Goal: Information Seeking & Learning: Learn about a topic

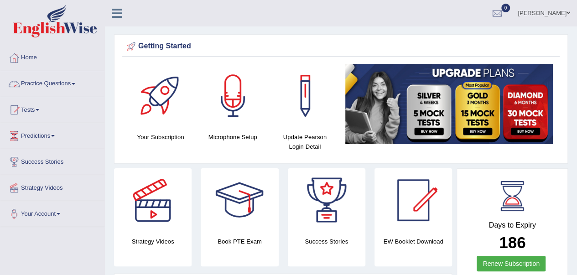
click at [50, 84] on link "Practice Questions" at bounding box center [52, 82] width 104 height 23
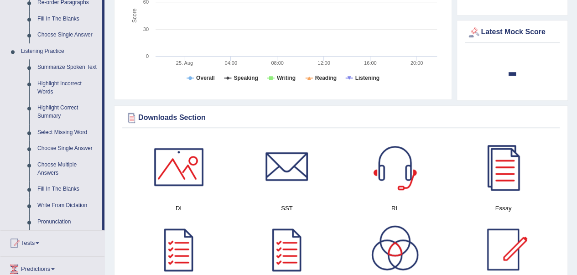
scroll to position [353, 0]
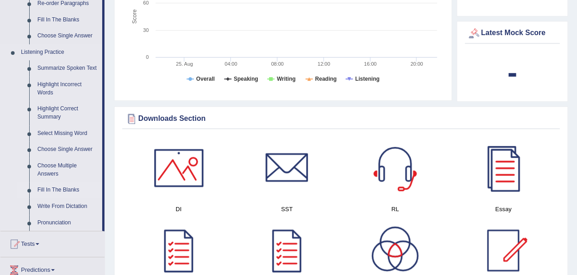
click at [44, 191] on link "Fill In The Blanks" at bounding box center [67, 190] width 69 height 16
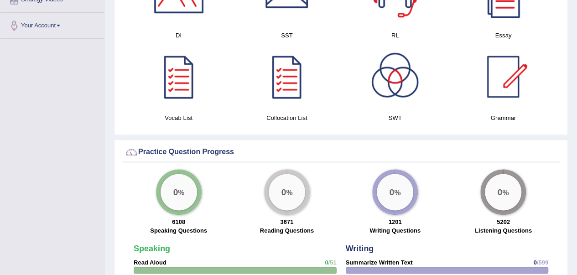
scroll to position [590, 0]
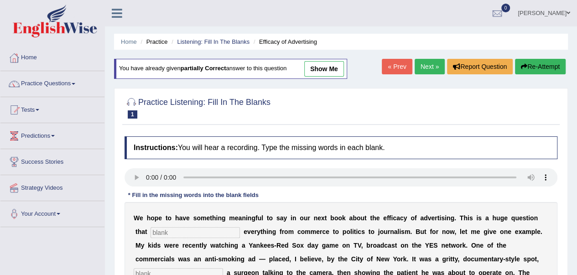
click at [425, 65] on link "Next »" at bounding box center [430, 67] width 30 height 16
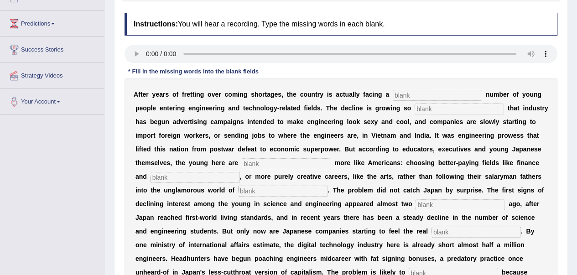
scroll to position [114, 0]
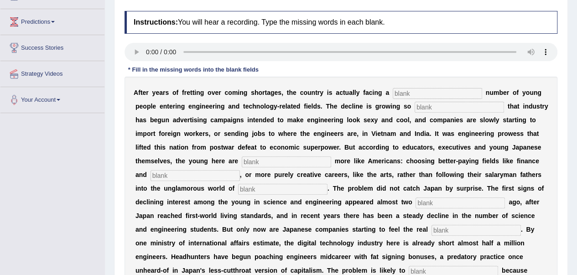
click at [403, 93] on input "text" at bounding box center [437, 93] width 89 height 11
type input "abundent"
click at [434, 105] on input "text" at bounding box center [459, 107] width 89 height 11
type input "drastic"
click at [253, 162] on input "text" at bounding box center [286, 162] width 89 height 11
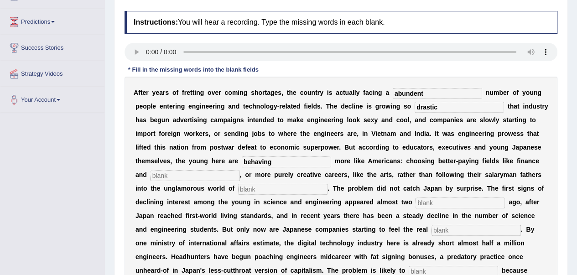
type input "behaving"
click at [187, 172] on input "text" at bounding box center [195, 175] width 89 height 11
type input "medicine"
click at [251, 189] on input "text" at bounding box center [282, 189] width 89 height 11
type input "manufacturing"
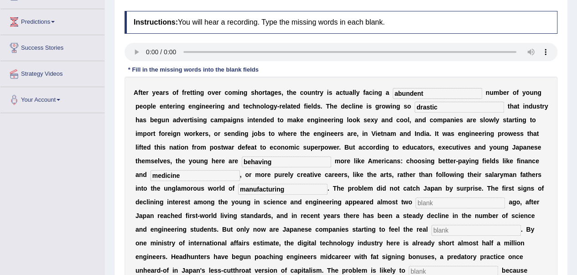
click at [431, 199] on input "text" at bounding box center [460, 203] width 89 height 11
type input "decades"
click at [448, 230] on input "text" at bounding box center [476, 230] width 89 height 11
type input "pinch"
click at [431, 271] on input "text" at bounding box center [453, 271] width 89 height 11
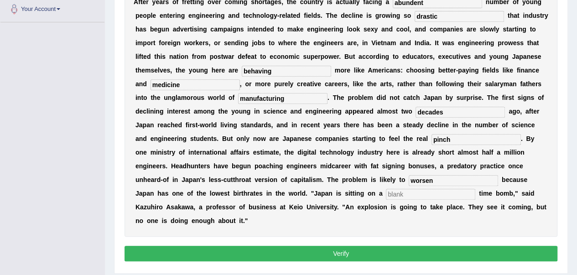
scroll to position [206, 0]
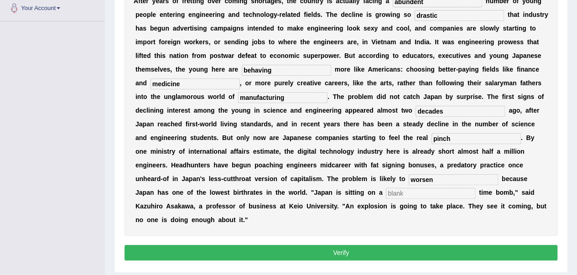
type input "worsen"
click at [392, 192] on input "text" at bounding box center [430, 193] width 89 height 11
type input "demographic"
click at [346, 247] on button "Verify" at bounding box center [341, 253] width 433 height 16
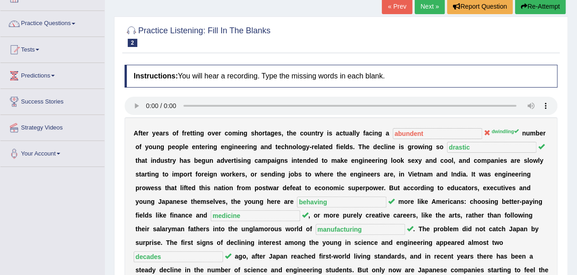
scroll to position [59, 0]
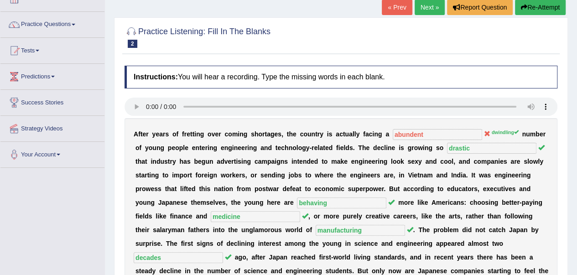
click at [425, 5] on link "Next »" at bounding box center [430, 8] width 30 height 16
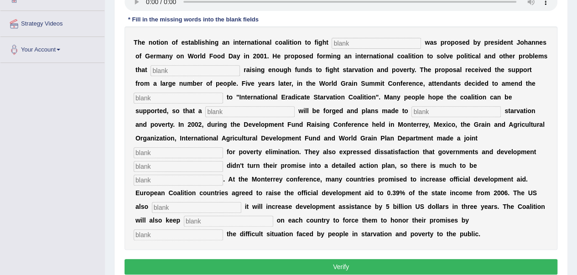
scroll to position [165, 0]
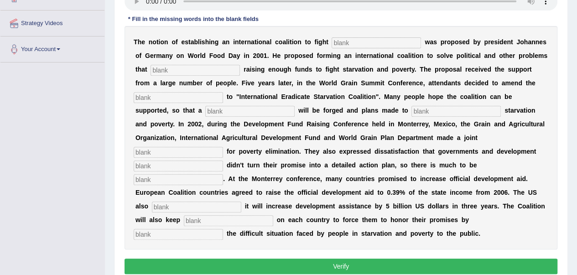
click at [339, 41] on input "text" at bounding box center [376, 42] width 89 height 11
type input "starvation"
click at [168, 70] on input "text" at bounding box center [195, 70] width 89 height 11
type input "abstract"
click at [151, 95] on input "text" at bounding box center [178, 97] width 89 height 11
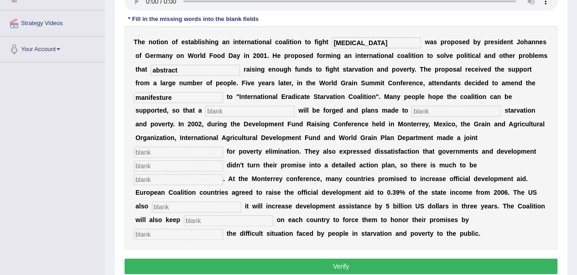
type input "manifesture"
click at [205, 110] on input "text" at bounding box center [249, 111] width 89 height 11
type input "resolution"
click at [412, 110] on input "text" at bounding box center [456, 111] width 89 height 11
type input "eliminate"
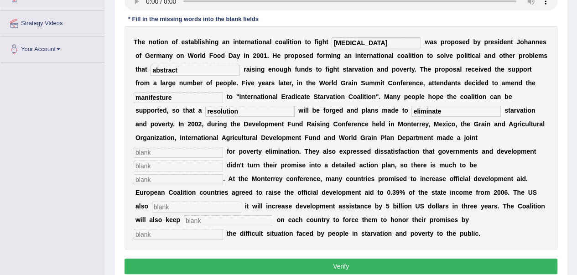
click at [223, 147] on input "text" at bounding box center [178, 152] width 89 height 11
type input "appeal"
click at [223, 161] on input "text" at bounding box center [178, 166] width 89 height 11
type input "partners"
click at [223, 174] on input "text" at bounding box center [178, 179] width 89 height 11
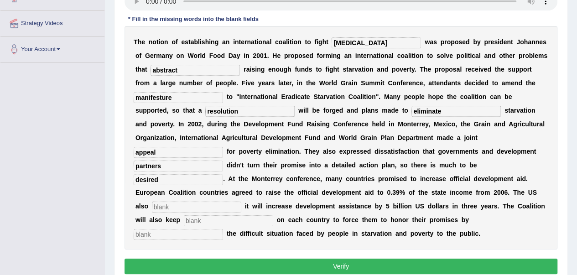
type input "desired"
click at [241, 202] on input "text" at bounding box center [196, 207] width 89 height 11
type input "announced"
click at [273, 215] on input "text" at bounding box center [228, 220] width 89 height 11
type input "pressure"
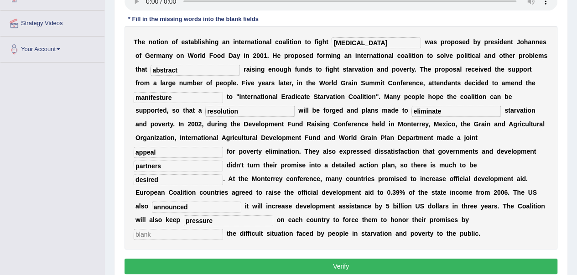
click at [223, 229] on input "text" at bounding box center [178, 234] width 89 height 11
type input "exposing"
click at [351, 263] on button "Verify" at bounding box center [341, 267] width 433 height 16
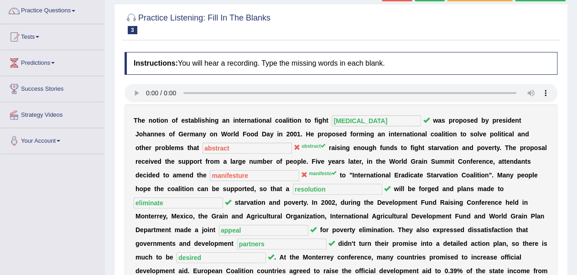
scroll to position [0, 0]
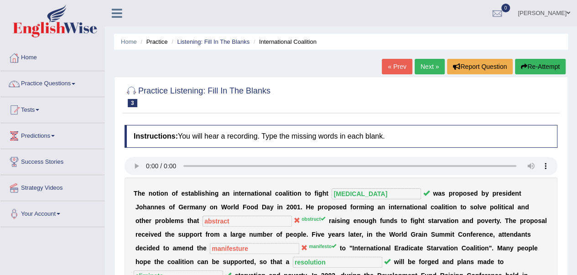
click at [422, 69] on link "Next »" at bounding box center [430, 67] width 30 height 16
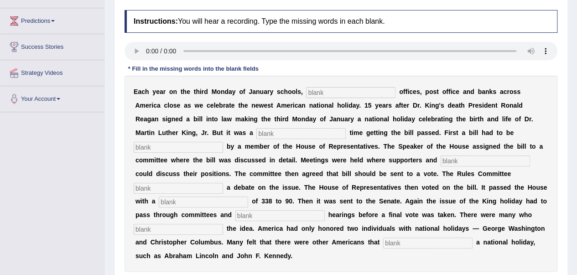
scroll to position [115, 0]
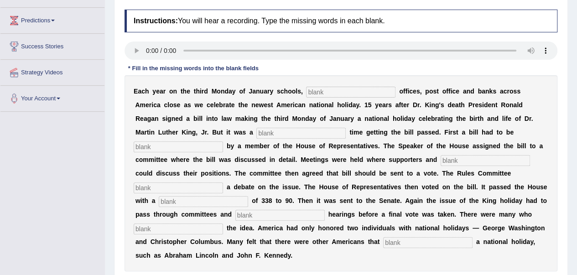
click at [314, 93] on input "text" at bounding box center [350, 92] width 89 height 11
type input "federal"
click at [270, 130] on input "text" at bounding box center [301, 133] width 89 height 11
type input "tough"
click at [151, 146] on input "text" at bounding box center [178, 147] width 89 height 11
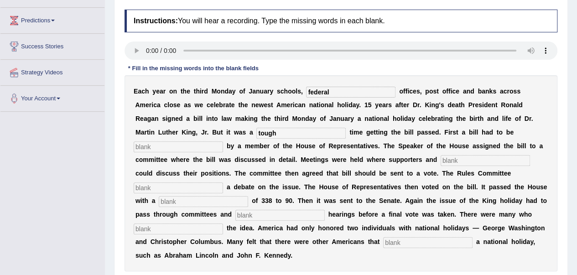
click at [448, 162] on input "text" at bounding box center [485, 160] width 89 height 11
type input "opponents"
click at [168, 185] on input "text" at bounding box center [178, 188] width 89 height 11
type input "scheduled"
click at [165, 201] on input "text" at bounding box center [203, 201] width 89 height 11
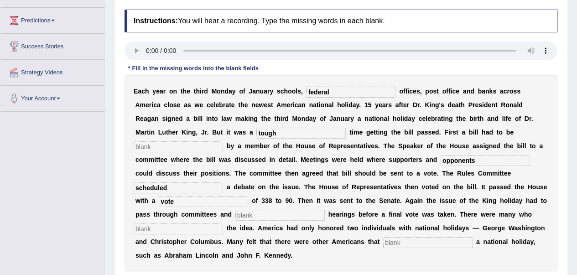
type input "vote"
click at [247, 215] on input "text" at bounding box center [280, 215] width 89 height 11
type input "public"
click at [173, 230] on input "text" at bounding box center [178, 229] width 89 height 11
type input "opposed"
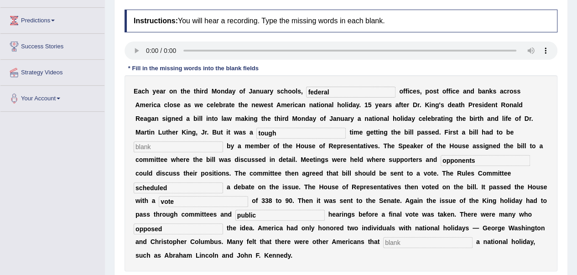
click at [389, 238] on input "text" at bounding box center [427, 242] width 89 height 11
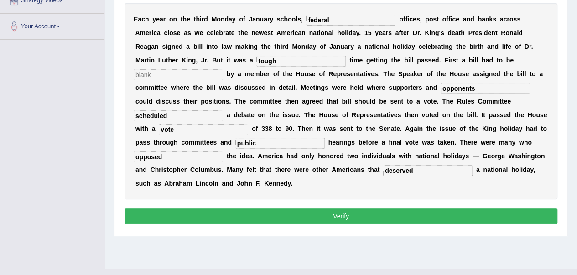
scroll to position [204, 0]
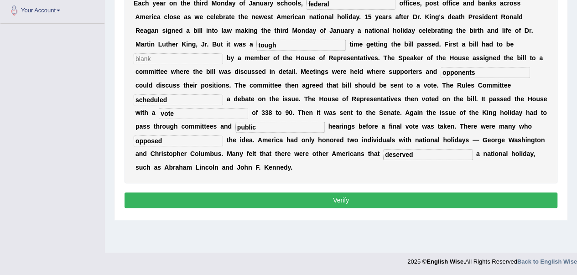
type input "deserved"
click at [346, 199] on button "Verify" at bounding box center [341, 201] width 433 height 16
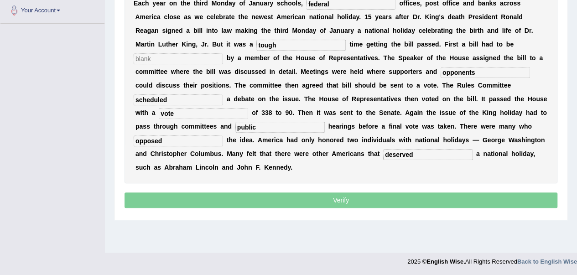
scroll to position [201, 0]
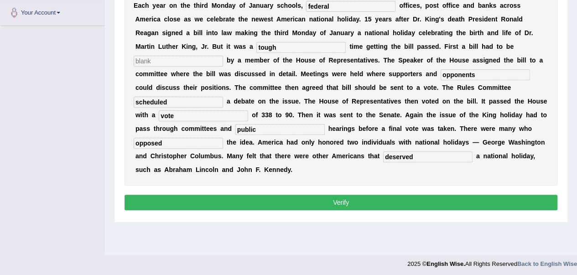
click at [346, 199] on button "Verify" at bounding box center [341, 203] width 433 height 16
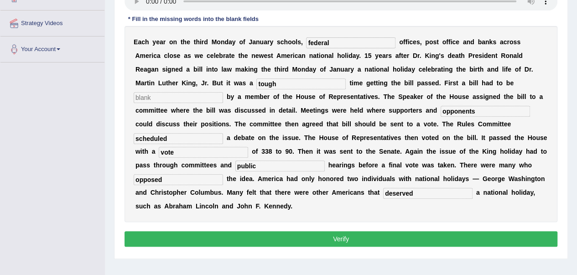
scroll to position [183, 0]
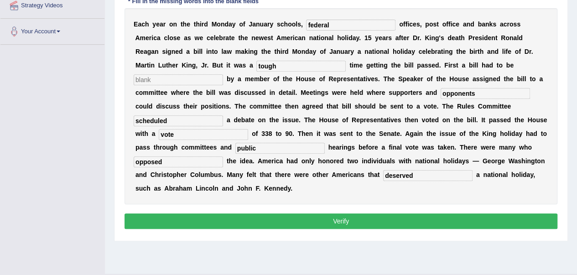
click at [148, 78] on input "text" at bounding box center [178, 79] width 89 height 11
type input "submitted"
click at [335, 217] on button "Verify" at bounding box center [341, 222] width 433 height 16
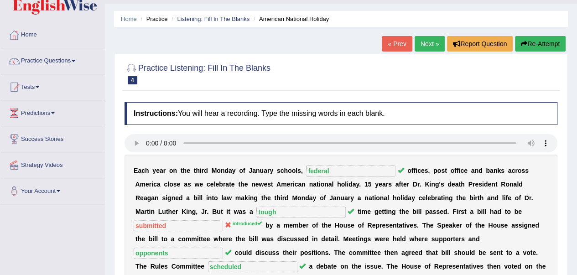
scroll to position [21, 0]
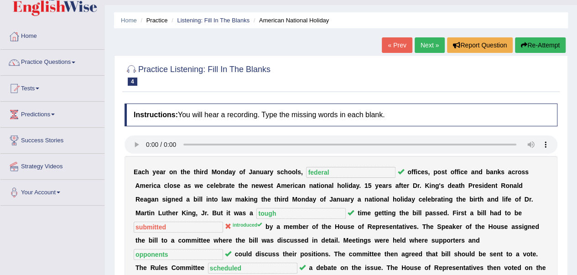
click at [429, 44] on link "Next »" at bounding box center [430, 45] width 30 height 16
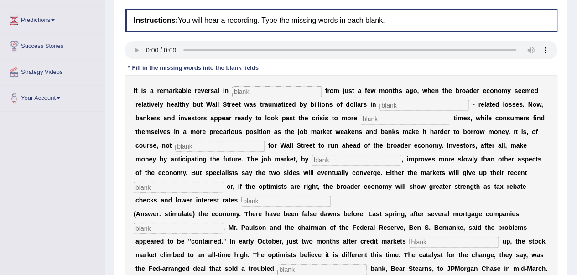
scroll to position [112, 0]
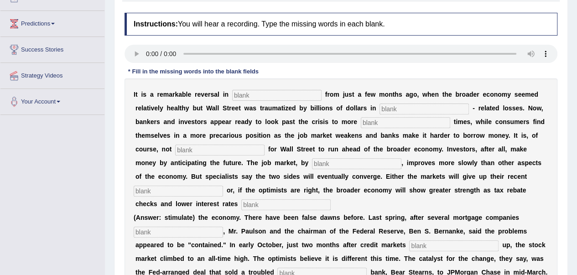
click at [239, 93] on input "text" at bounding box center [276, 95] width 89 height 11
type input "attitudes"
click at [404, 106] on input "text" at bounding box center [424, 109] width 89 height 11
type input "market"
click at [377, 120] on input "text" at bounding box center [405, 122] width 89 height 11
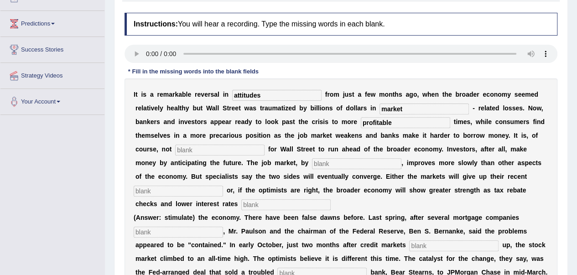
type input "profitable"
click at [196, 149] on input "text" at bounding box center [219, 150] width 89 height 11
type input "uncommon"
click at [325, 161] on input "text" at bounding box center [356, 163] width 89 height 11
type input "contrast"
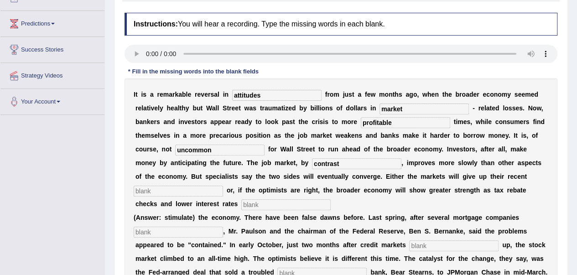
click at [155, 189] on input "text" at bounding box center [178, 191] width 89 height 11
type input "games"
click at [251, 206] on input "text" at bounding box center [285, 204] width 89 height 11
type input "stimulate"
click at [163, 230] on input "text" at bounding box center [178, 232] width 89 height 11
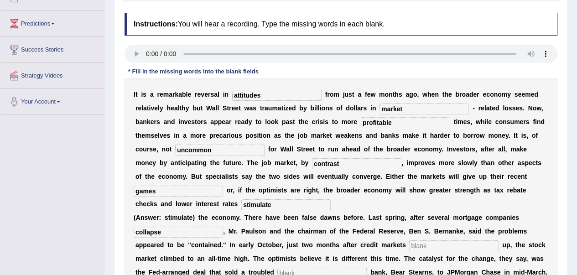
type input "collapse"
click at [423, 243] on input "text" at bounding box center [453, 246] width 89 height 11
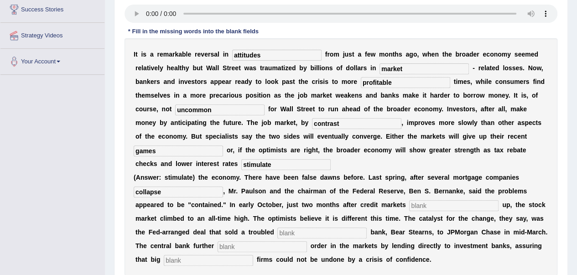
scroll to position [154, 0]
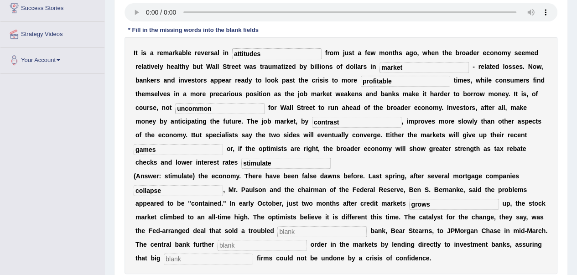
type input "grows"
click at [297, 231] on input "text" at bounding box center [322, 231] width 89 height 11
type input "investment"
click at [229, 244] on input "text" at bounding box center [262, 245] width 89 height 11
type input "restored"
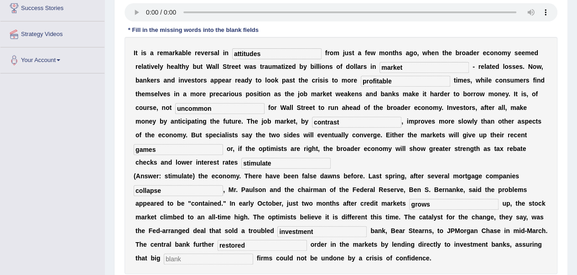
click at [180, 257] on input "text" at bounding box center [208, 259] width 89 height 11
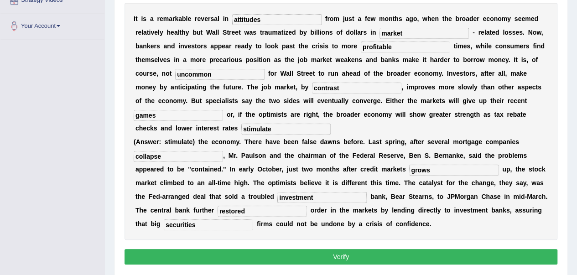
scroll to position [218, 0]
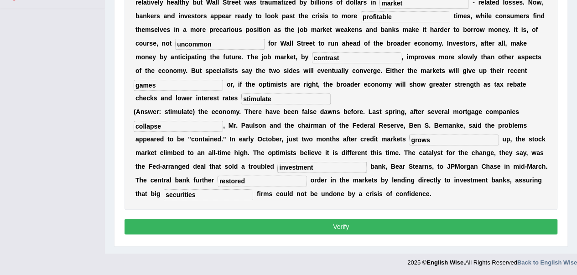
type input "securities"
click at [334, 225] on button "Verify" at bounding box center [341, 227] width 433 height 16
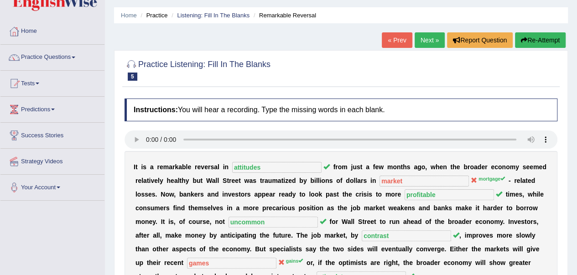
scroll to position [26, 0]
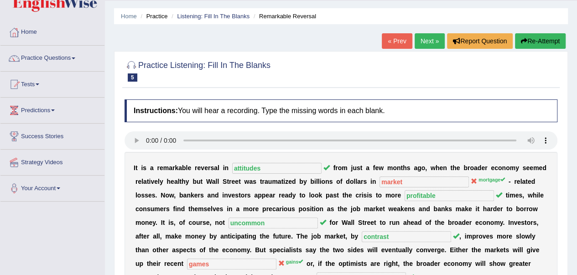
click at [430, 43] on link "Next »" at bounding box center [430, 41] width 30 height 16
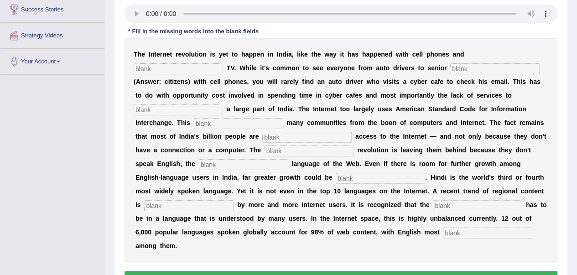
scroll to position [154, 0]
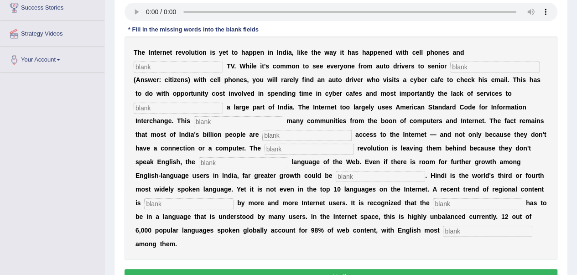
click at [138, 66] on input "text" at bounding box center [178, 67] width 89 height 11
type input "cable"
click at [464, 65] on input "text" at bounding box center [495, 67] width 89 height 11
type input "citizens"
click at [163, 108] on input "text" at bounding box center [178, 108] width 89 height 11
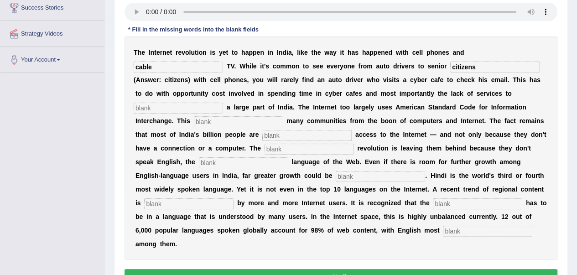
click at [145, 105] on input "text" at bounding box center [178, 108] width 89 height 11
type input "target"
click at [216, 117] on input "text" at bounding box center [238, 121] width 89 height 11
type input "alliens"
click at [281, 136] on input "text" at bounding box center [306, 135] width 89 height 11
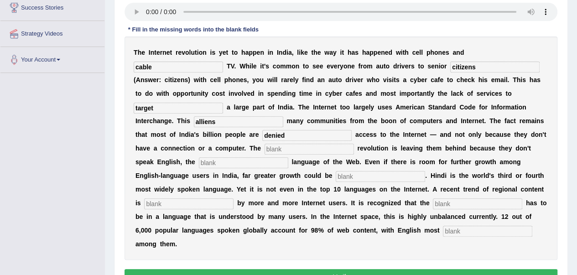
type input "denied"
click at [272, 151] on input "text" at bounding box center [309, 149] width 89 height 11
type input "digital"
click at [204, 160] on input "text" at bounding box center [243, 162] width 89 height 11
type input "dominate"
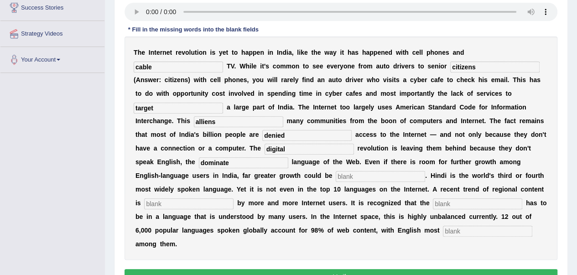
click at [345, 178] on input "text" at bounding box center [380, 176] width 89 height 11
type input "unlished"
click at [166, 202] on input "text" at bounding box center [188, 204] width 89 height 11
type input "preferred"
click at [447, 203] on input "text" at bounding box center [477, 204] width 89 height 11
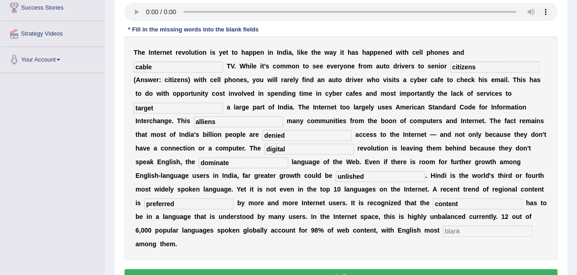
type input "content"
click at [464, 226] on input "text" at bounding box center [487, 231] width 89 height 11
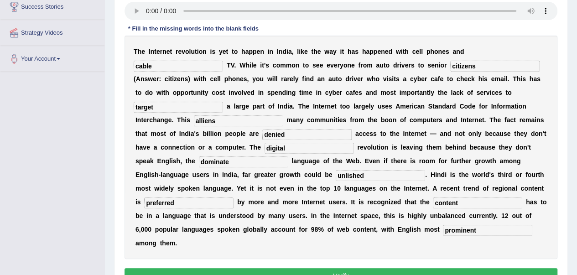
scroll to position [195, 0]
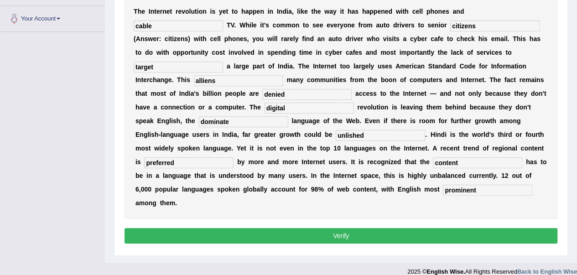
type input "prominent"
click at [342, 234] on button "Verify" at bounding box center [341, 236] width 433 height 16
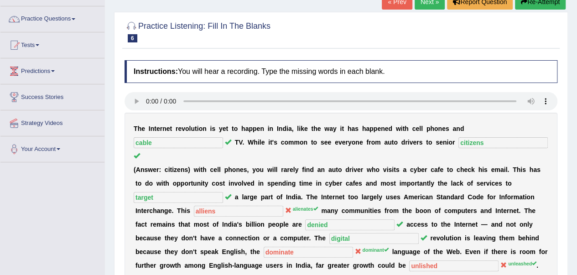
scroll to position [0, 0]
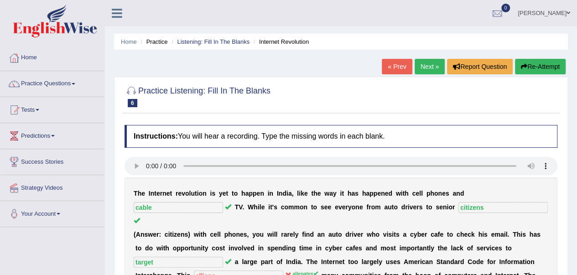
click at [430, 69] on link "Next »" at bounding box center [430, 67] width 30 height 16
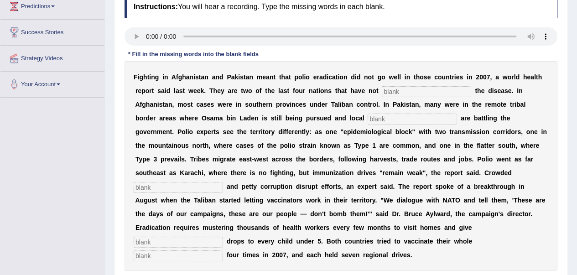
click at [390, 87] on input "text" at bounding box center [426, 91] width 89 height 11
type input "eliminated"
click at [375, 122] on input "text" at bounding box center [412, 119] width 89 height 11
type input "millitants"
click at [143, 187] on input "text" at bounding box center [178, 187] width 89 height 11
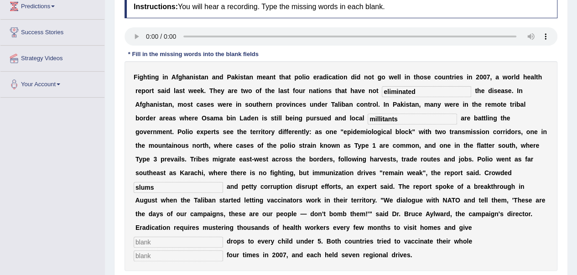
type input "slums"
click at [148, 241] on input "text" at bounding box center [178, 242] width 89 height 11
type input "vaccine"
click at [142, 253] on input "text" at bounding box center [178, 256] width 89 height 11
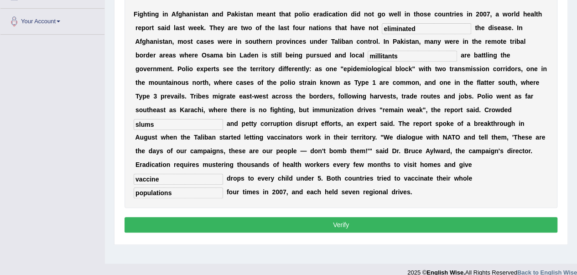
scroll to position [204, 0]
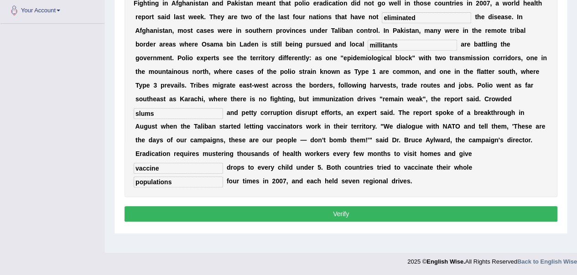
type input "populations"
click at [327, 211] on button "Verify" at bounding box center [341, 214] width 433 height 16
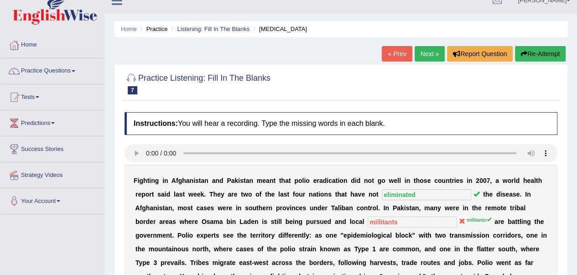
scroll to position [0, 0]
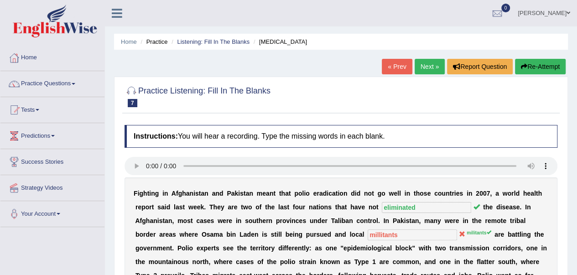
click at [430, 67] on link "Next »" at bounding box center [430, 67] width 30 height 16
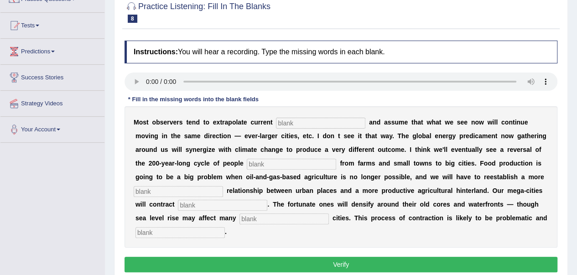
scroll to position [87, 0]
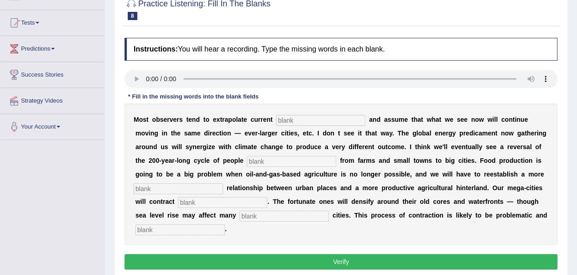
click at [281, 116] on input "text" at bounding box center [320, 120] width 89 height 11
type input "trums"
click at [258, 162] on input "text" at bounding box center [291, 161] width 89 height 11
type input "moving"
click at [160, 185] on input "text" at bounding box center [178, 188] width 89 height 11
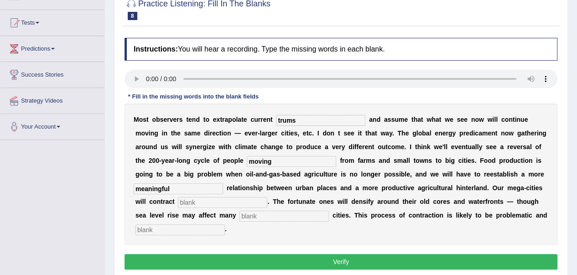
type input "meaningful"
click at [187, 200] on input "text" at bounding box center [222, 202] width 89 height 11
type input "substantially"
click at [244, 212] on input "text" at bounding box center [284, 216] width 89 height 11
type input "harbour"
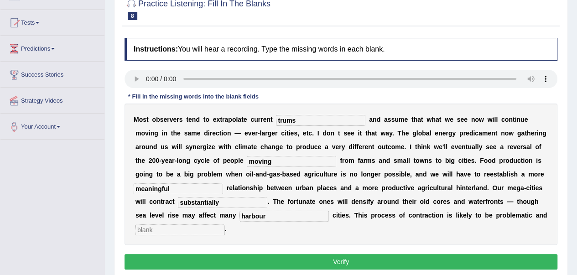
click at [168, 225] on input "text" at bounding box center [180, 230] width 89 height 11
type input "disorderly"
click at [290, 262] on button "Verify" at bounding box center [341, 262] width 433 height 16
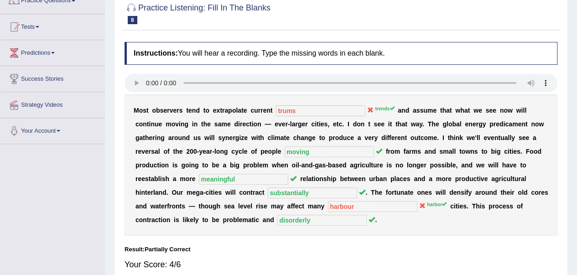
scroll to position [0, 0]
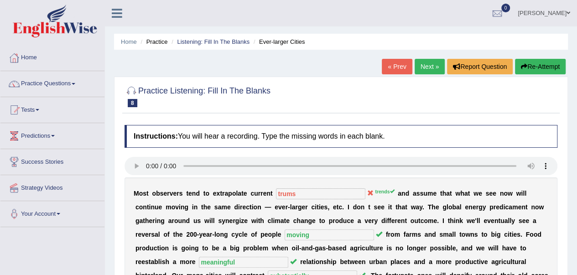
click at [419, 67] on link "Next »" at bounding box center [430, 67] width 30 height 16
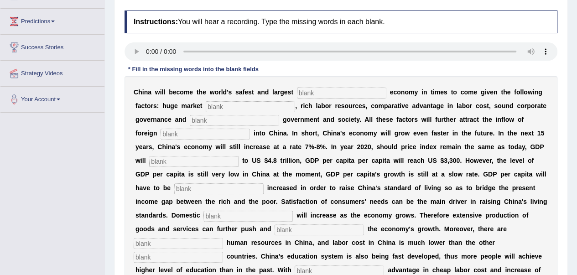
scroll to position [139, 0]
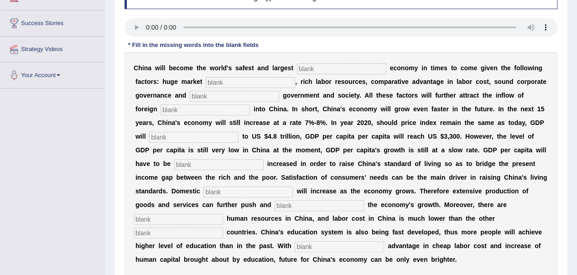
click at [305, 68] on input "text" at bounding box center [341, 68] width 89 height 11
type input "investment"
click at [218, 79] on input "text" at bounding box center [250, 82] width 89 height 11
type input "potential"
click at [200, 95] on input "text" at bounding box center [234, 96] width 89 height 11
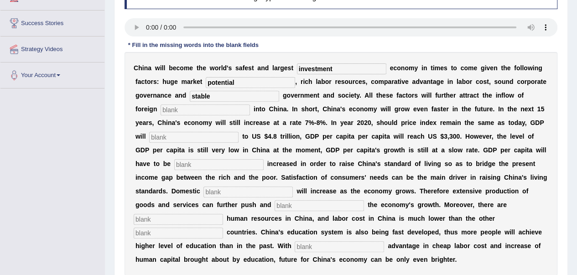
type input "stable"
click at [161, 109] on input "text" at bounding box center [205, 110] width 89 height 11
type input "capital"
click at [149, 140] on input "text" at bounding box center [193, 137] width 89 height 11
type input "amount"
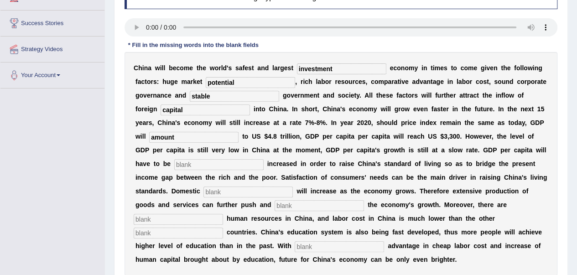
click at [174, 165] on input "text" at bounding box center [218, 164] width 89 height 11
type input "further"
click at [214, 189] on input "text" at bounding box center [248, 192] width 89 height 11
type input "demand"
click at [281, 205] on input "text" at bounding box center [319, 205] width 89 height 11
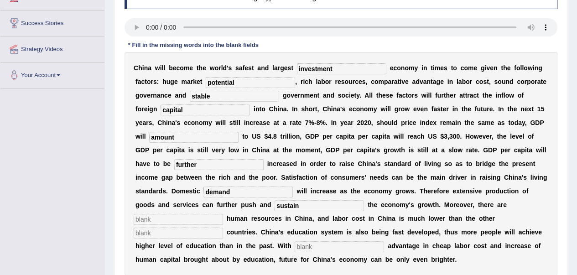
type input "sustain"
click at [159, 218] on input "text" at bounding box center [178, 219] width 89 height 11
type input "abundent"
click at [141, 232] on input "text" at bounding box center [178, 233] width 89 height 11
type input "industrialized"
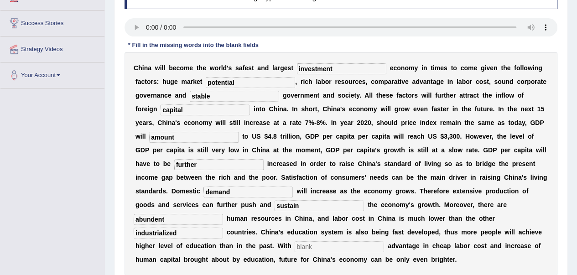
click at [304, 247] on input "text" at bounding box center [339, 246] width 89 height 11
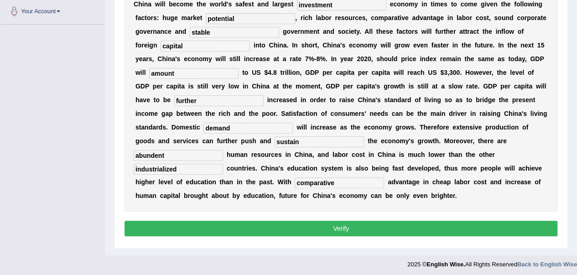
scroll to position [204, 0]
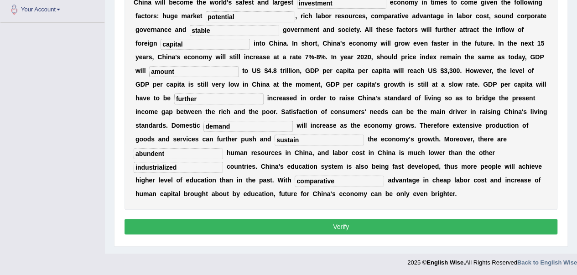
type input "comparative"
click at [336, 225] on button "Verify" at bounding box center [341, 227] width 433 height 16
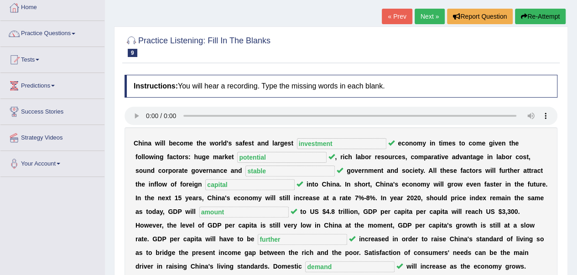
scroll to position [0, 0]
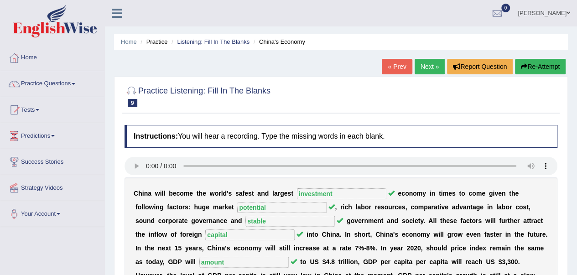
click at [428, 66] on link "Next »" at bounding box center [430, 67] width 30 height 16
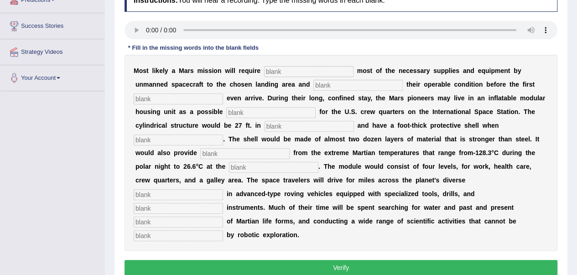
click at [268, 70] on input "text" at bounding box center [308, 71] width 89 height 11
type input "transporting"
click at [320, 84] on input "text" at bounding box center [358, 85] width 89 height 11
type input "confirming"
click at [153, 100] on input "text" at bounding box center [178, 99] width 89 height 11
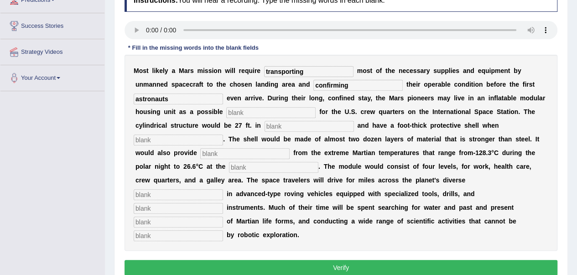
type input "astronauts"
click at [237, 114] on input "text" at bounding box center [270, 112] width 89 height 11
click at [239, 110] on input "text" at bounding box center [270, 112] width 89 height 11
type input "replacement"
click at [276, 125] on input "text" at bounding box center [309, 126] width 89 height 11
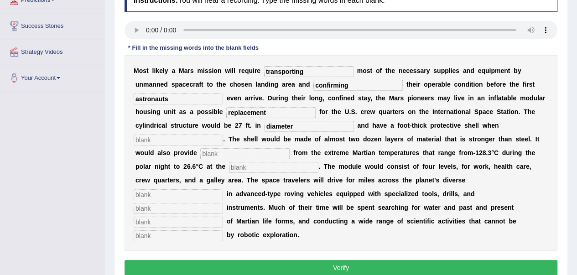
type input "diameter"
click at [162, 140] on input "text" at bounding box center [178, 140] width 89 height 11
type input "infladed"
click at [209, 153] on input "text" at bounding box center [244, 153] width 89 height 11
type input "insolution"
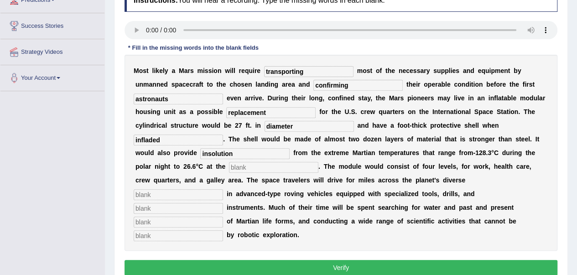
click at [238, 167] on input "text" at bounding box center [273, 167] width 89 height 11
type input "aquitire"
click at [143, 194] on input "text" at bounding box center [178, 194] width 89 height 11
type input "tourens"
click at [144, 209] on input "text" at bounding box center [178, 208] width 89 height 11
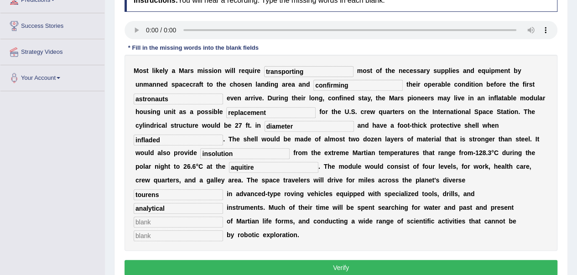
type input "analytical"
click at [138, 220] on input "text" at bounding box center [178, 222] width 89 height 11
type input "evidence"
click at [140, 237] on input "text" at bounding box center [178, 236] width 89 height 11
type input "accomplished"
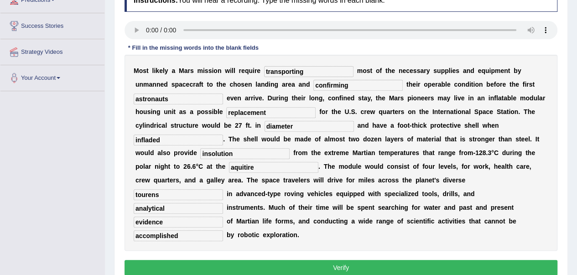
click at [303, 264] on button "Verify" at bounding box center [341, 268] width 433 height 16
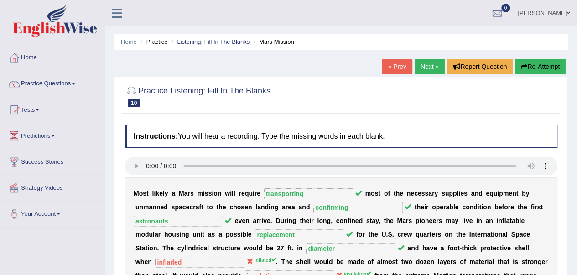
click at [430, 66] on link "Next »" at bounding box center [430, 67] width 30 height 16
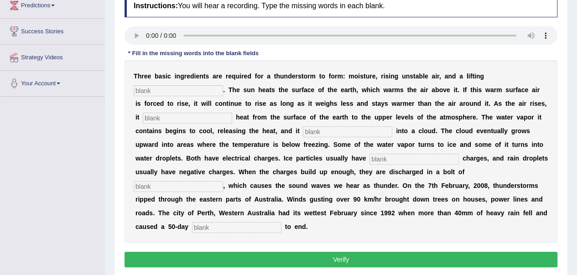
click at [155, 88] on input "text" at bounding box center [178, 90] width 89 height 11
type input "mechanism"
click at [144, 115] on input "text" at bounding box center [187, 118] width 89 height 11
type input "transports"
click at [309, 129] on input "text" at bounding box center [347, 131] width 89 height 11
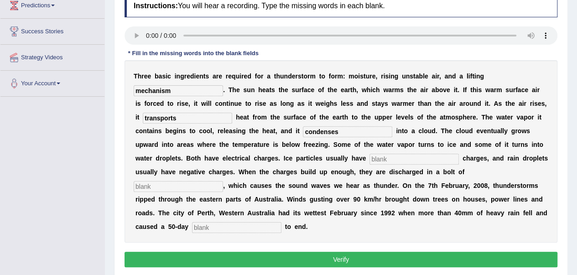
type input "condenses"
click at [384, 157] on input "text" at bounding box center [414, 159] width 89 height 11
type input "positive"
click at [143, 184] on input "text" at bounding box center [178, 186] width 89 height 11
type input "lightening"
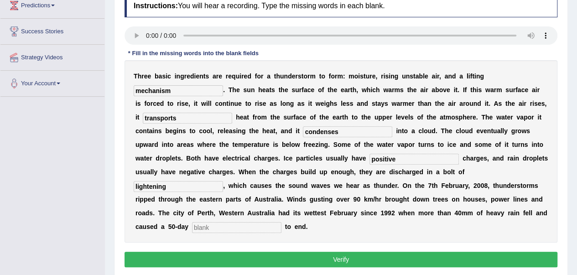
click at [199, 228] on input "text" at bounding box center [236, 227] width 89 height 11
type input "draught"
click at [332, 259] on button "Verify" at bounding box center [341, 260] width 433 height 16
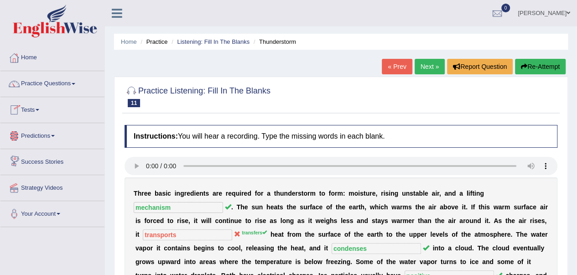
click at [33, 116] on link "Tests" at bounding box center [52, 108] width 104 height 23
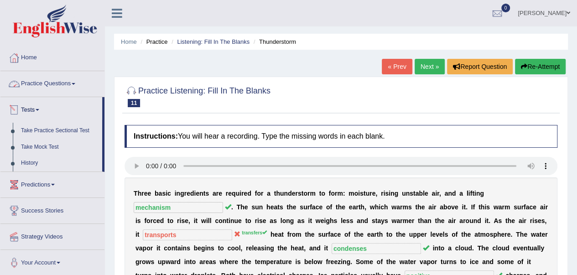
click at [38, 86] on link "Practice Questions" at bounding box center [52, 82] width 104 height 23
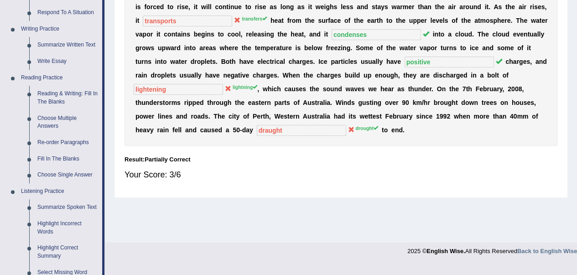
scroll to position [273, 0]
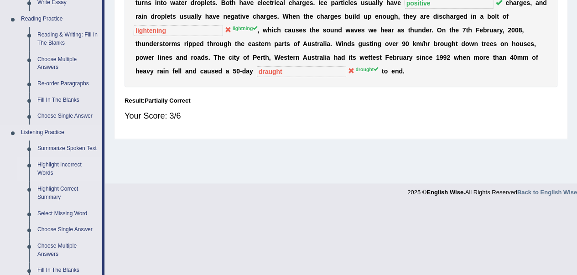
click at [63, 168] on link "Highlight Incorrect Words" at bounding box center [67, 169] width 69 height 24
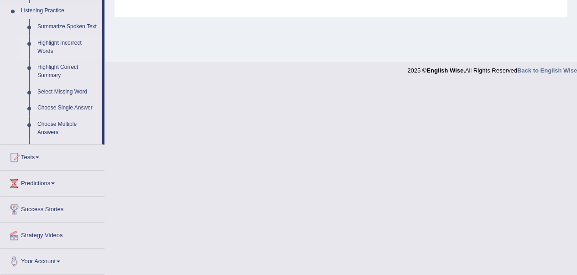
scroll to position [345, 0]
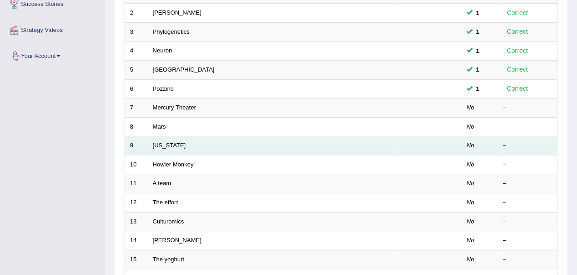
click at [373, 143] on td "Oregon" at bounding box center [271, 145] width 246 height 19
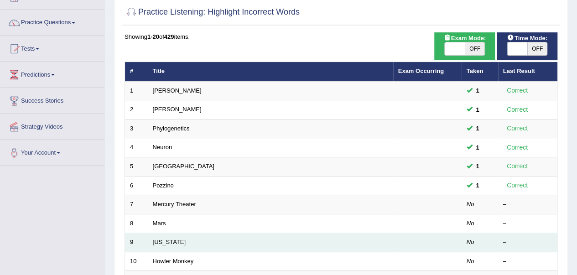
scroll to position [94, 0]
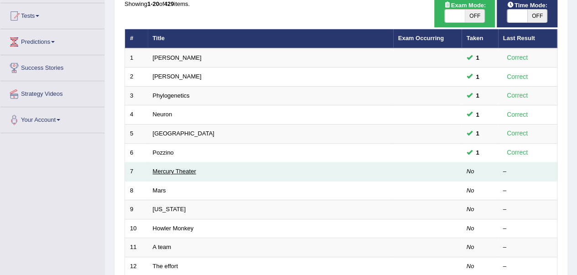
click at [165, 173] on link "Mercury Theater" at bounding box center [174, 171] width 43 height 7
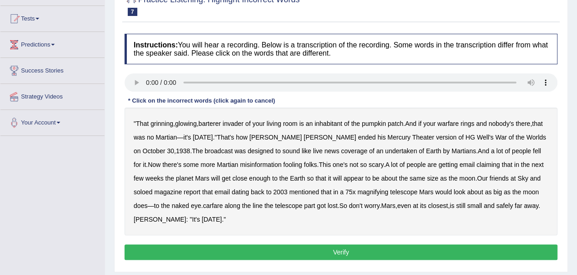
click at [214, 120] on b "barterer" at bounding box center [210, 123] width 22 height 7
click at [385, 149] on b "undertaken" at bounding box center [401, 150] width 32 height 7
click at [142, 189] on b "soloed" at bounding box center [143, 192] width 19 height 7
click at [381, 191] on b "magnifying" at bounding box center [372, 192] width 31 height 7
click at [375, 191] on b "magnifying" at bounding box center [372, 192] width 31 height 7
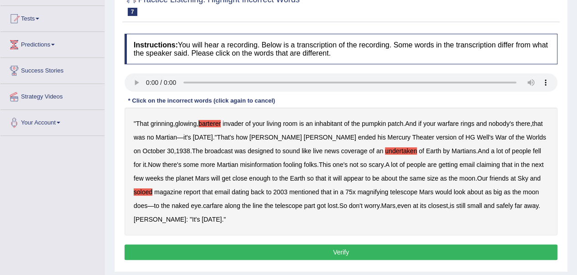
click at [216, 205] on b "carfare" at bounding box center [213, 205] width 20 height 7
click at [361, 249] on button "Verify" at bounding box center [341, 253] width 433 height 16
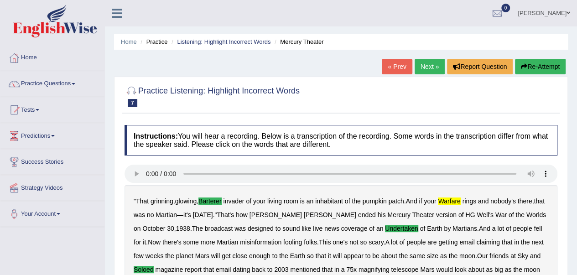
click at [429, 63] on link "Next »" at bounding box center [430, 67] width 30 height 16
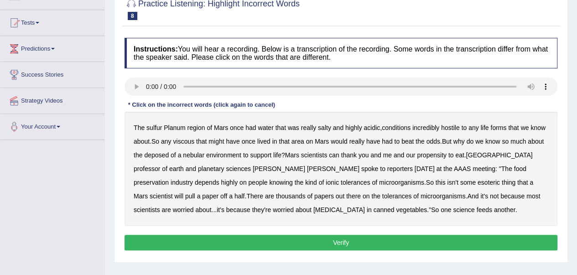
click at [152, 127] on b "sulfur" at bounding box center [155, 127] width 16 height 7
click at [186, 142] on b "viscous" at bounding box center [183, 141] width 21 height 7
click at [161, 154] on b "deposed" at bounding box center [156, 155] width 25 height 7
click at [191, 157] on b "nebular" at bounding box center [193, 155] width 21 height 7
click at [346, 240] on button "Verify" at bounding box center [341, 243] width 433 height 16
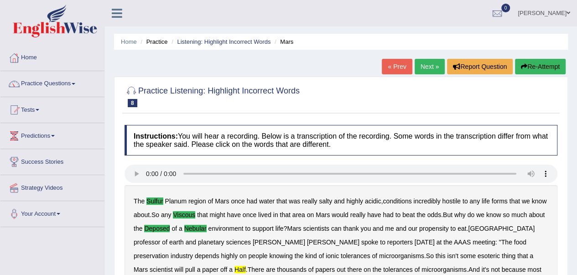
click at [429, 68] on link "Next »" at bounding box center [430, 67] width 30 height 16
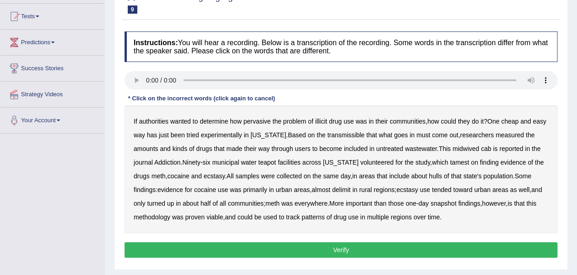
click at [352, 130] on div "If authorities wanted to determine how pervasive the problem of illicit drug us…" at bounding box center [341, 169] width 433 height 128
click at [347, 131] on b "transmissible" at bounding box center [345, 134] width 37 height 7
click at [468, 150] on b "midwived" at bounding box center [466, 148] width 26 height 7
click at [518, 147] on b "reported" at bounding box center [512, 148] width 24 height 7
click at [505, 148] on b "reported" at bounding box center [512, 148] width 24 height 7
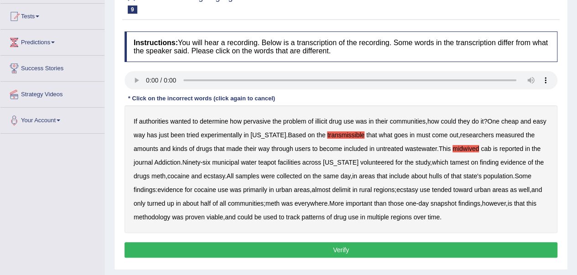
click at [450, 163] on b "tamest" at bounding box center [459, 162] width 19 height 7
click at [442, 177] on b "hulls" at bounding box center [435, 176] width 13 height 7
click at [342, 189] on b "delimit" at bounding box center [341, 189] width 18 height 7
click at [335, 251] on button "Verify" at bounding box center [341, 250] width 433 height 16
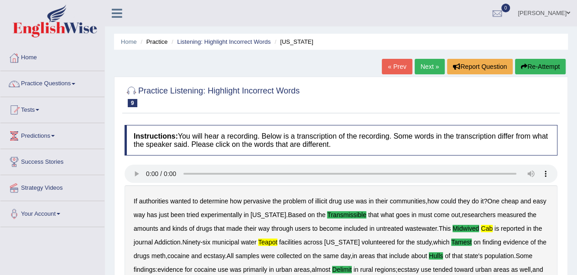
click at [529, 67] on button "Re-Attempt" at bounding box center [540, 67] width 51 height 16
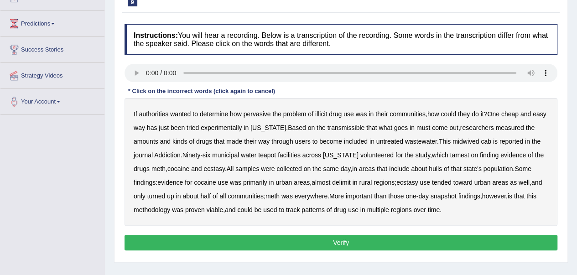
click at [356, 127] on b "transmissible" at bounding box center [345, 127] width 37 height 7
click at [471, 141] on b "midwived" at bounding box center [466, 141] width 26 height 7
click at [486, 139] on b "cab" at bounding box center [486, 141] width 10 height 7
click at [266, 157] on b "teapot" at bounding box center [267, 155] width 18 height 7
click at [290, 153] on b "facilities" at bounding box center [289, 155] width 23 height 7
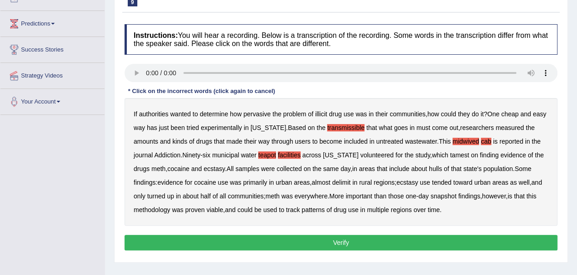
click at [442, 170] on b "hulls" at bounding box center [435, 168] width 13 height 7
click at [345, 179] on b "delimit" at bounding box center [341, 182] width 18 height 7
click at [344, 240] on button "Verify" at bounding box center [341, 243] width 433 height 16
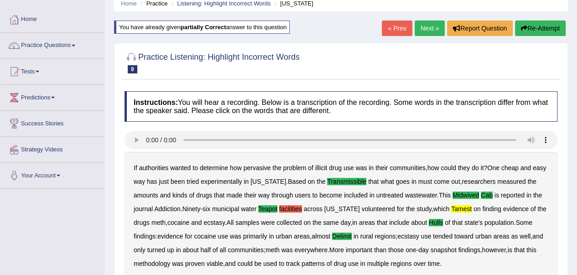
scroll to position [38, 0]
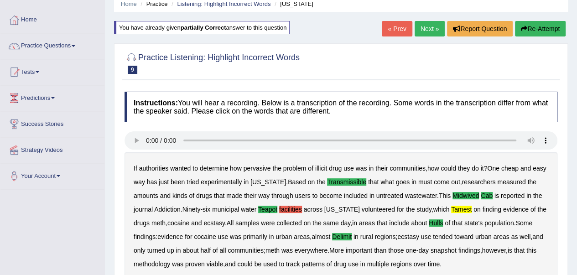
click at [544, 21] on button "Re-Attempt" at bounding box center [540, 29] width 51 height 16
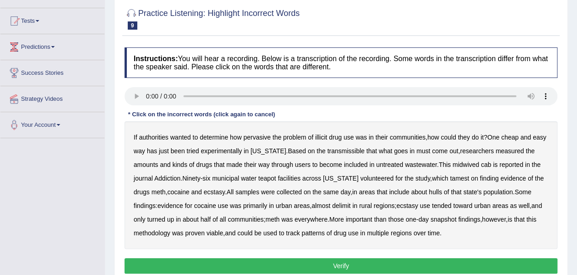
click at [352, 152] on b "transmissible" at bounding box center [345, 150] width 37 height 7
click at [469, 164] on b "midwived" at bounding box center [466, 164] width 26 height 7
click at [486, 162] on b "cab" at bounding box center [486, 164] width 10 height 7
click at [266, 179] on b "teapot" at bounding box center [267, 178] width 18 height 7
click at [450, 175] on b "tamest" at bounding box center [459, 178] width 19 height 7
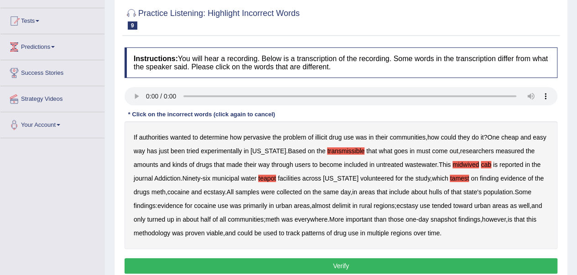
click at [440, 191] on b "hulls" at bounding box center [435, 192] width 13 height 7
click at [347, 208] on b "delimit" at bounding box center [341, 205] width 18 height 7
click at [355, 265] on button "Verify" at bounding box center [341, 266] width 433 height 16
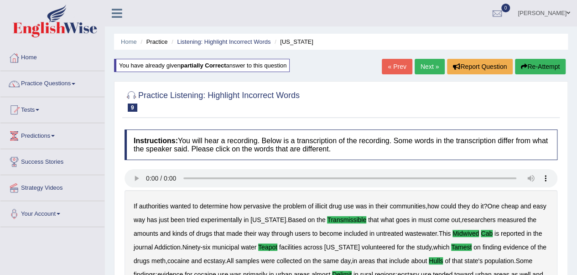
click at [428, 65] on link "Next »" at bounding box center [430, 67] width 30 height 16
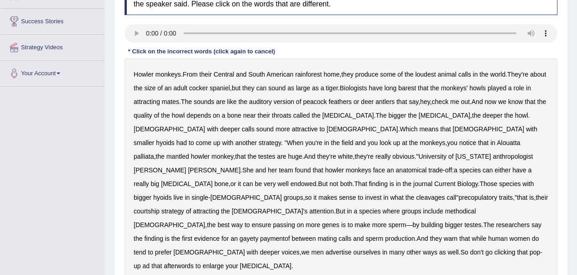
click at [416, 85] on b "barest" at bounding box center [407, 87] width 18 height 7
click at [470, 100] on b "out" at bounding box center [465, 101] width 9 height 7
click at [459, 103] on b "me" at bounding box center [455, 101] width 9 height 7
click at [415, 187] on div "Howler monkeys . From their Central and South American rainforest home , they p…" at bounding box center [341, 170] width 433 height 224
click at [416, 194] on b "cleavages" at bounding box center [430, 197] width 29 height 7
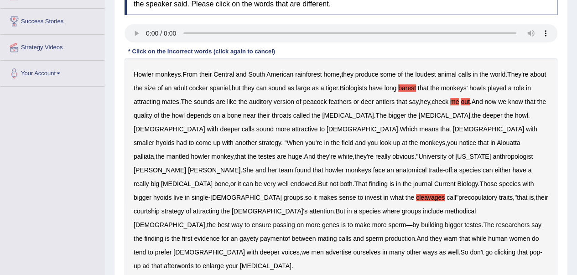
click at [445, 208] on b "methodical" at bounding box center [460, 211] width 31 height 7
click at [498, 200] on div "Howler monkeys . From their Central and South American rainforest home , they p…" at bounding box center [341, 170] width 433 height 224
click at [272, 221] on b "ensure" at bounding box center [262, 224] width 20 height 7
click at [258, 235] on b "gayety" at bounding box center [249, 238] width 19 height 7
click at [290, 235] on b "paymentof" at bounding box center [275, 238] width 30 height 7
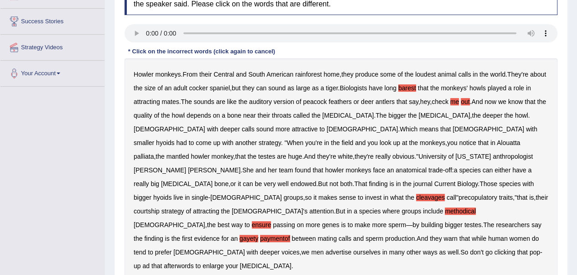
click at [194, 262] on b "afterwords" at bounding box center [179, 265] width 30 height 7
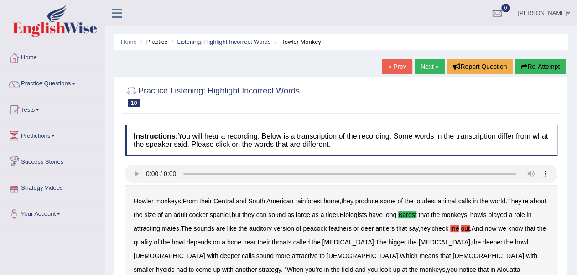
click at [42, 189] on link "Strategy Videos" at bounding box center [52, 186] width 104 height 23
